Goal: Transaction & Acquisition: Purchase product/service

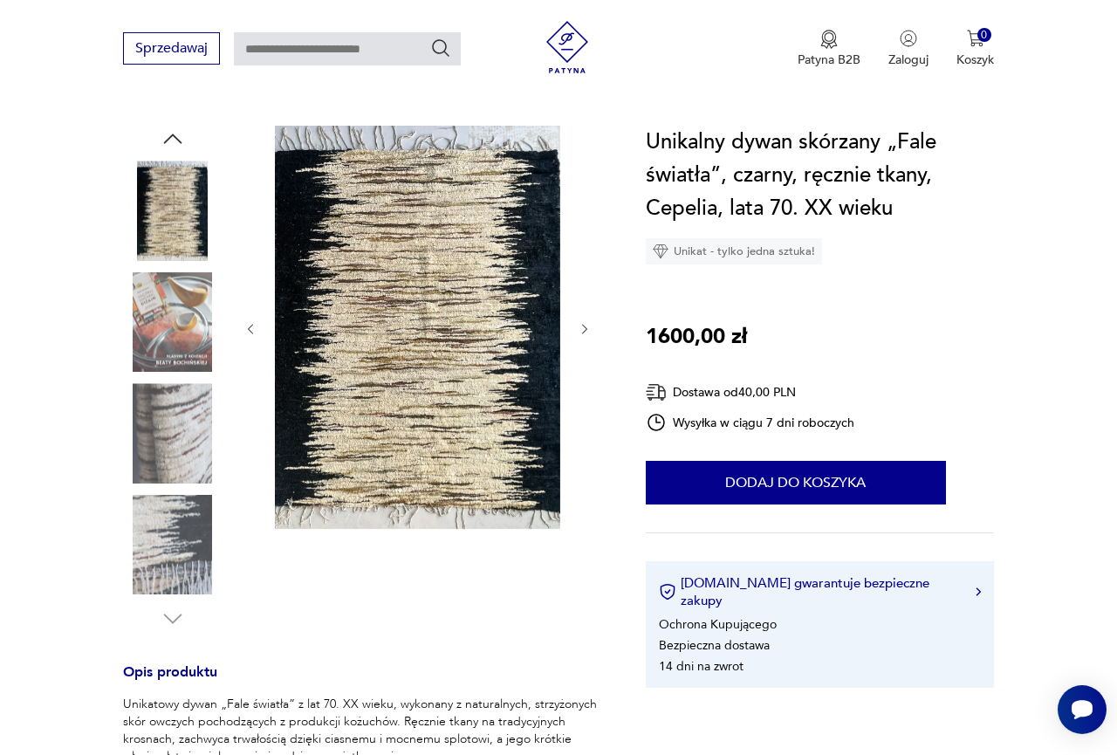
scroll to position [162, 0]
click at [177, 355] on img at bounding box center [172, 321] width 99 height 99
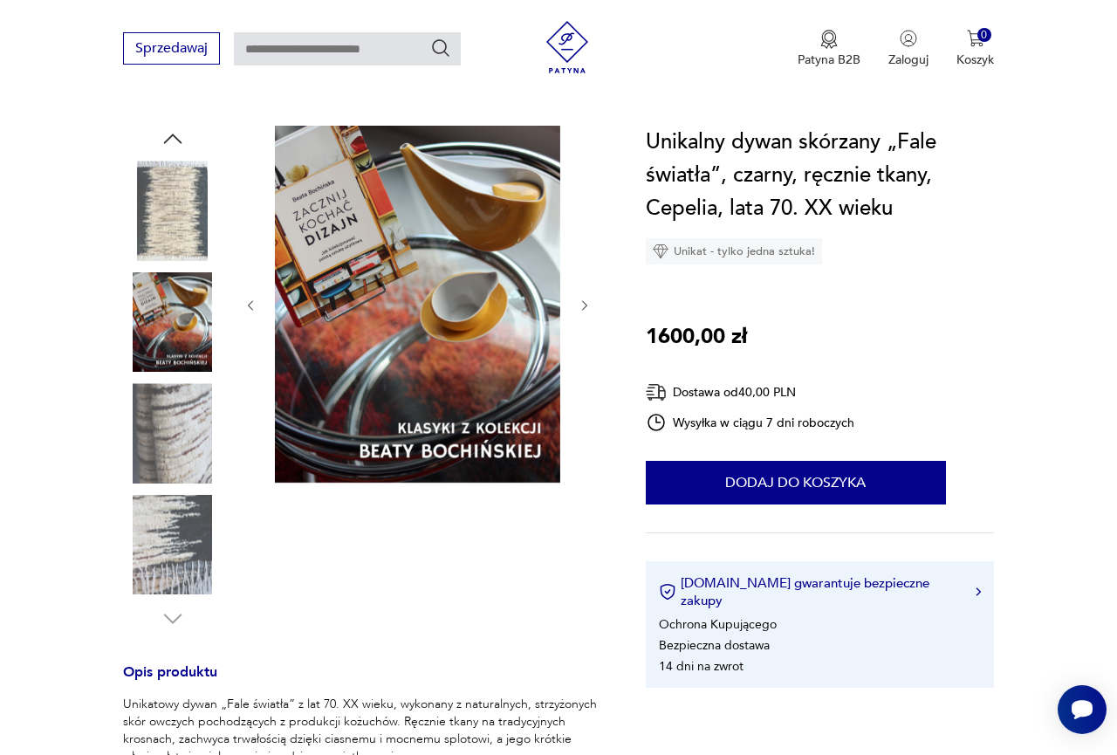
click at [175, 391] on img at bounding box center [172, 432] width 99 height 99
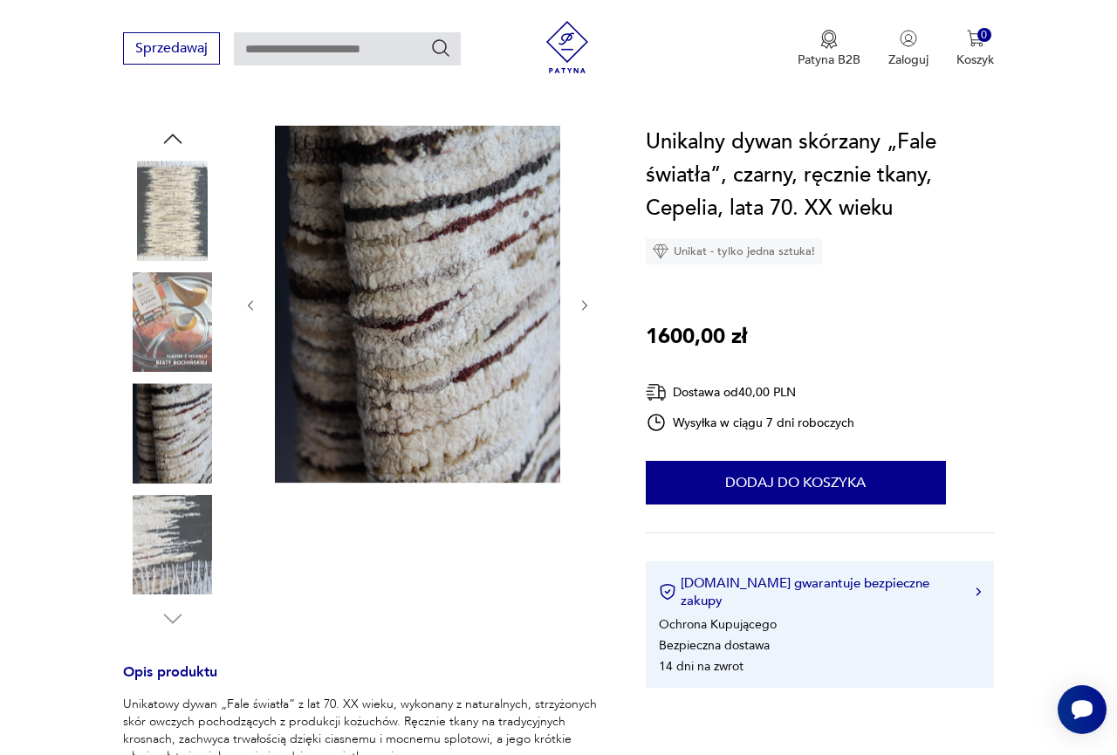
click at [173, 466] on img at bounding box center [172, 432] width 99 height 99
click at [173, 533] on img at bounding box center [172, 544] width 99 height 99
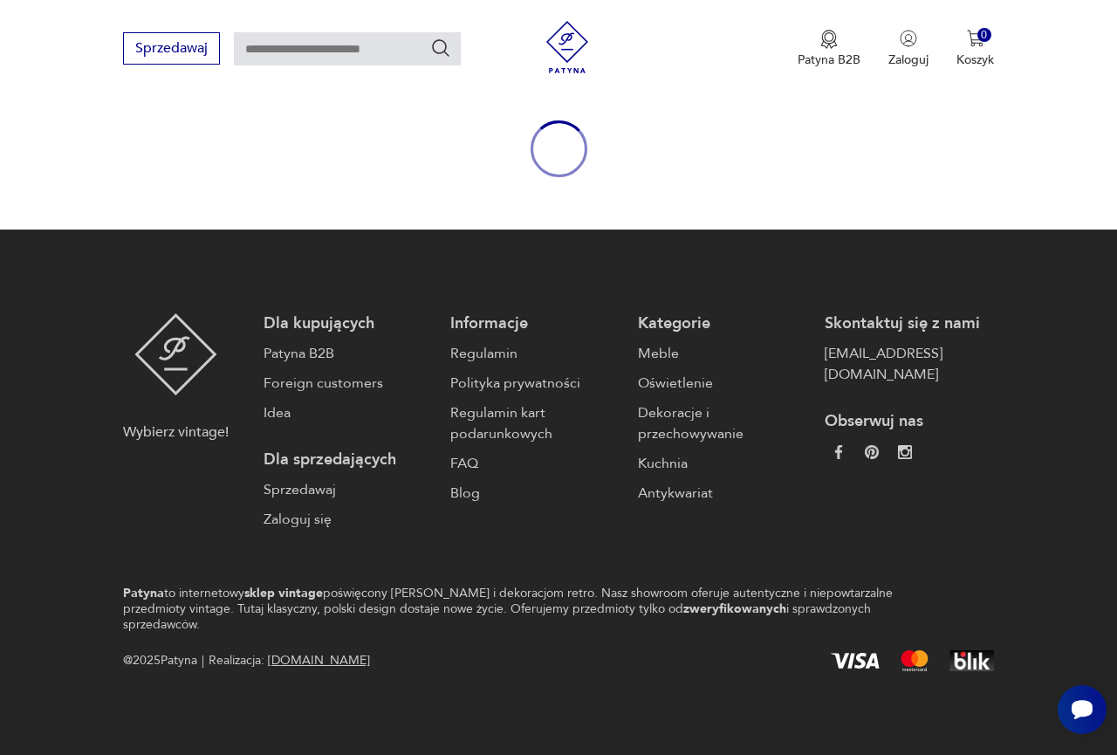
scroll to position [162, 0]
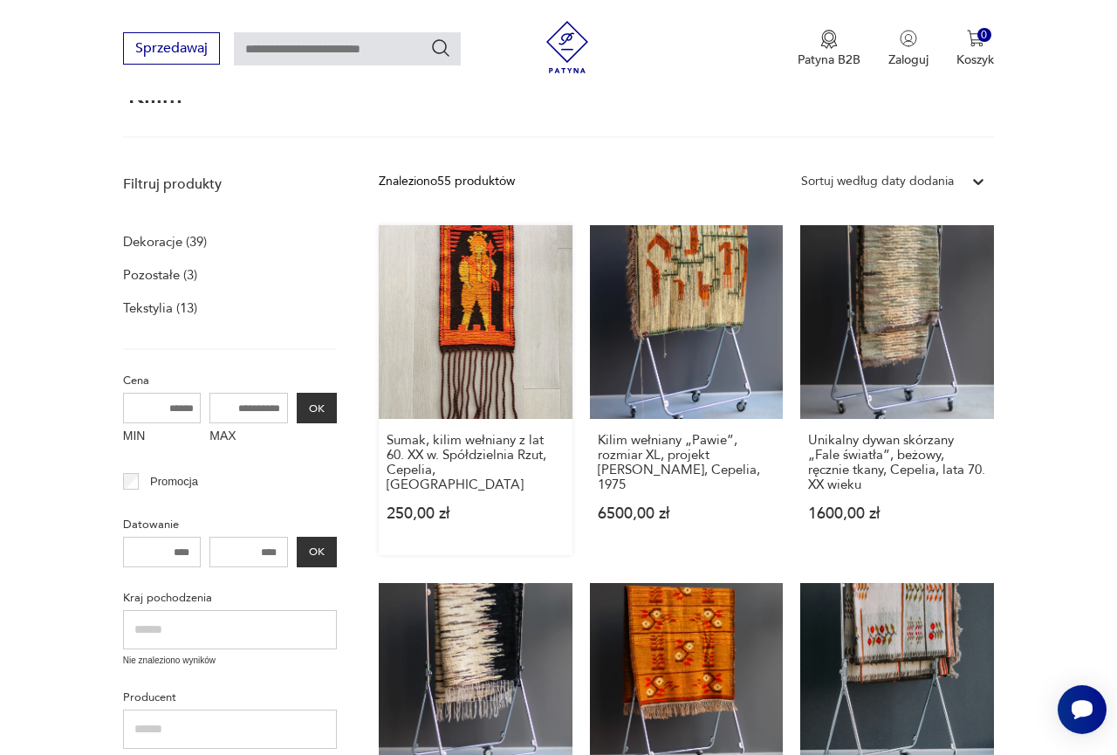
click at [492, 272] on link "Sumak, kilim wełniany z lat 60. XX w. Spółdzielnia Rzut, Cepelia, PRL 250,00 zł" at bounding box center [476, 390] width 194 height 330
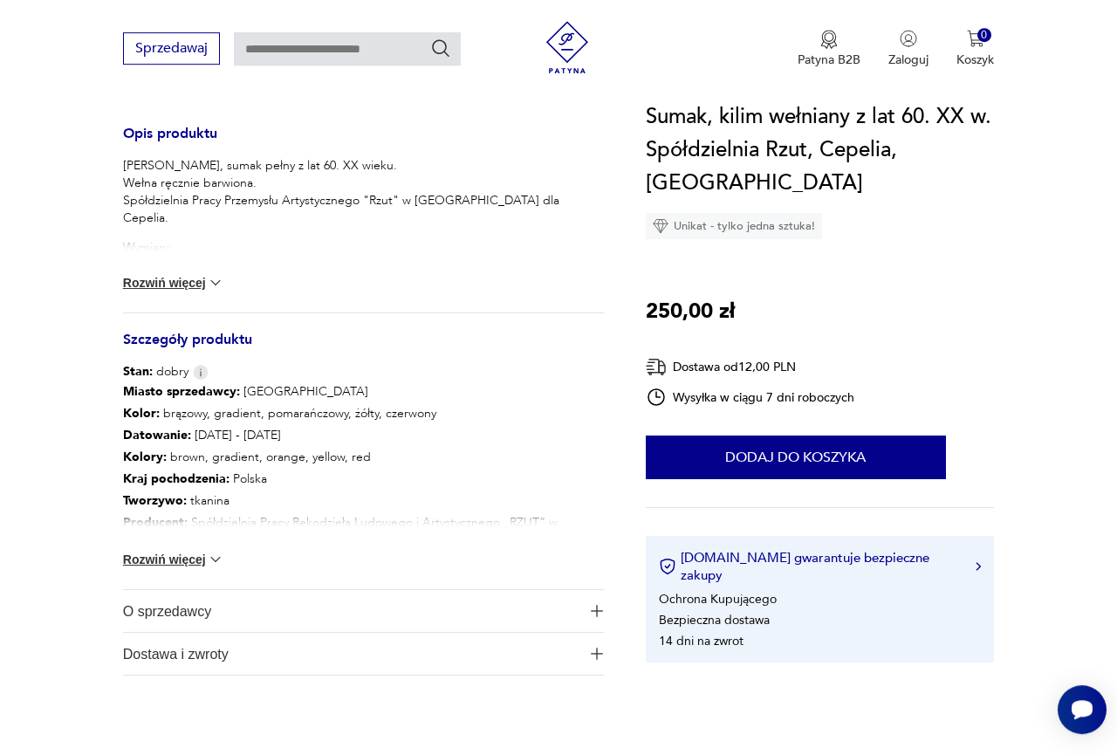
scroll to position [712, 0]
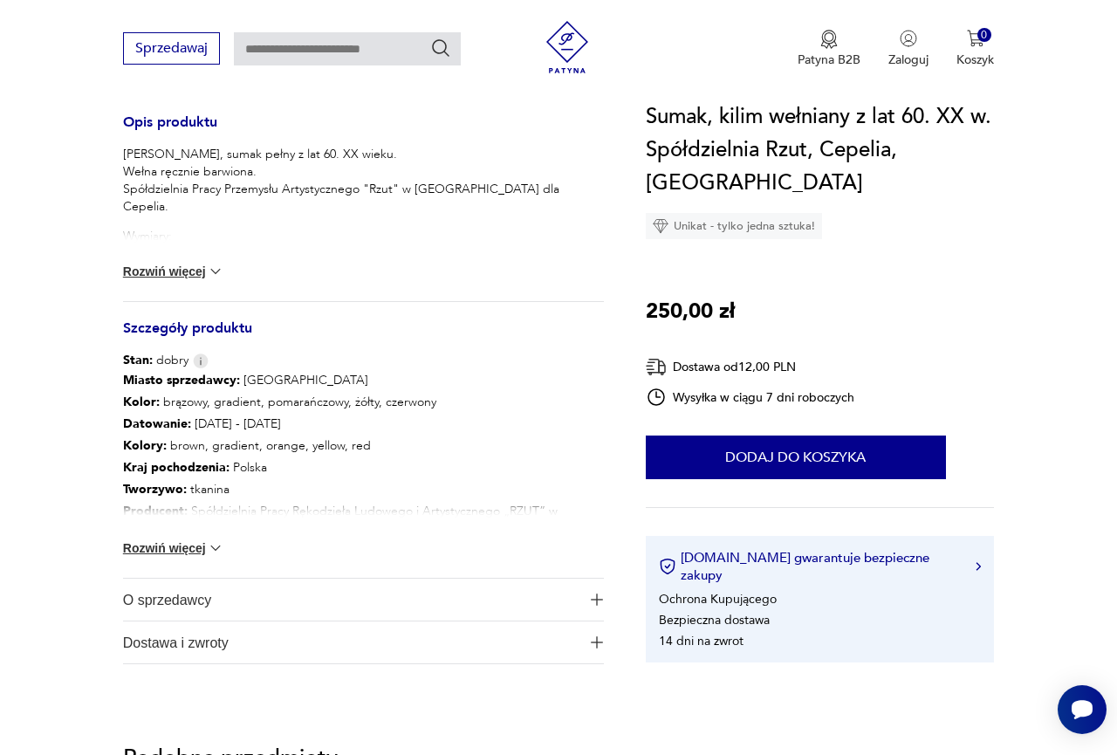
click at [193, 547] on button "Rozwiń więcej" at bounding box center [173, 547] width 101 height 17
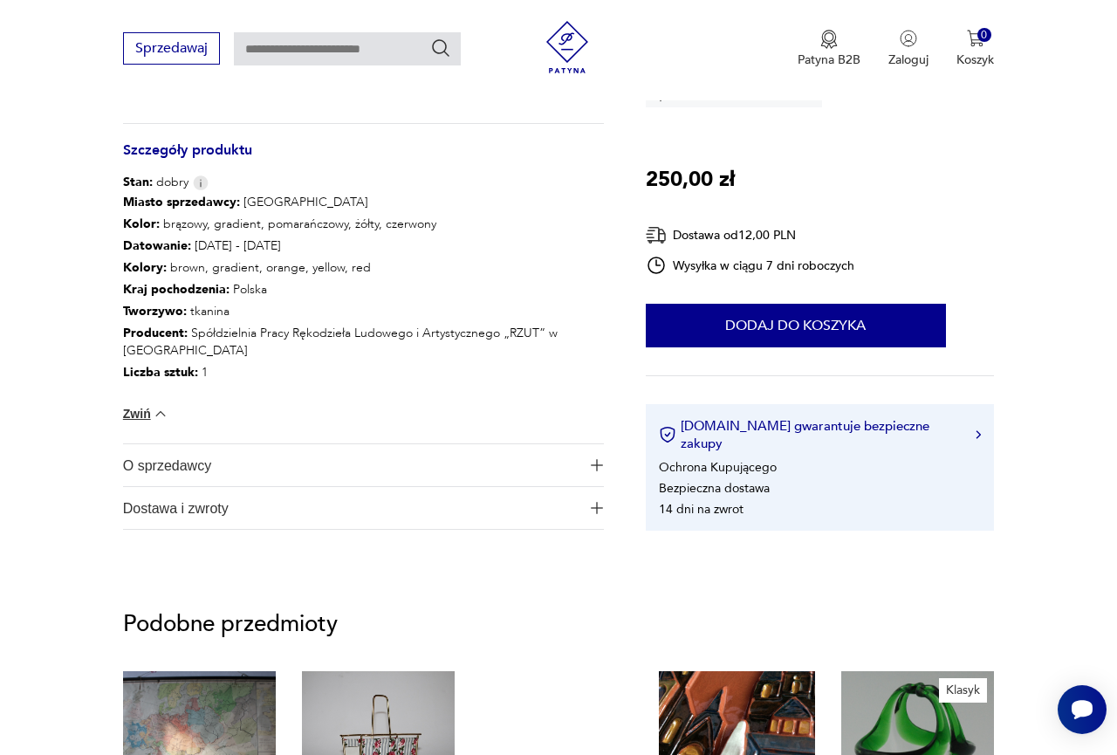
scroll to position [1335, 0]
